Goal: Check status: Check status

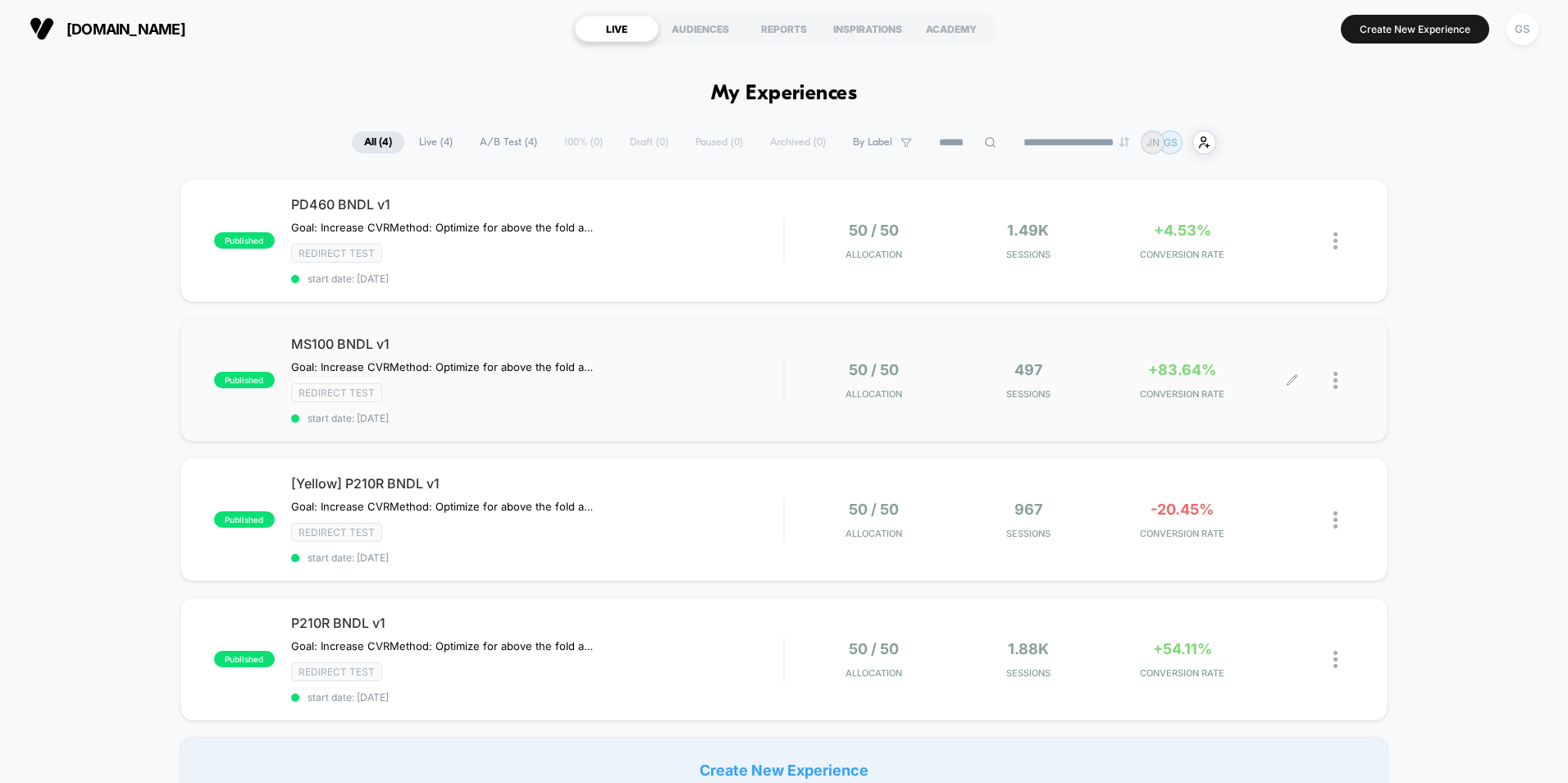
click at [792, 383] on div "50 / 50 Allocation 497 Sessions +83.64% CONVERSION RATE" at bounding box center [1069, 380] width 570 height 39
